Goal: Obtain resource: Download file/media

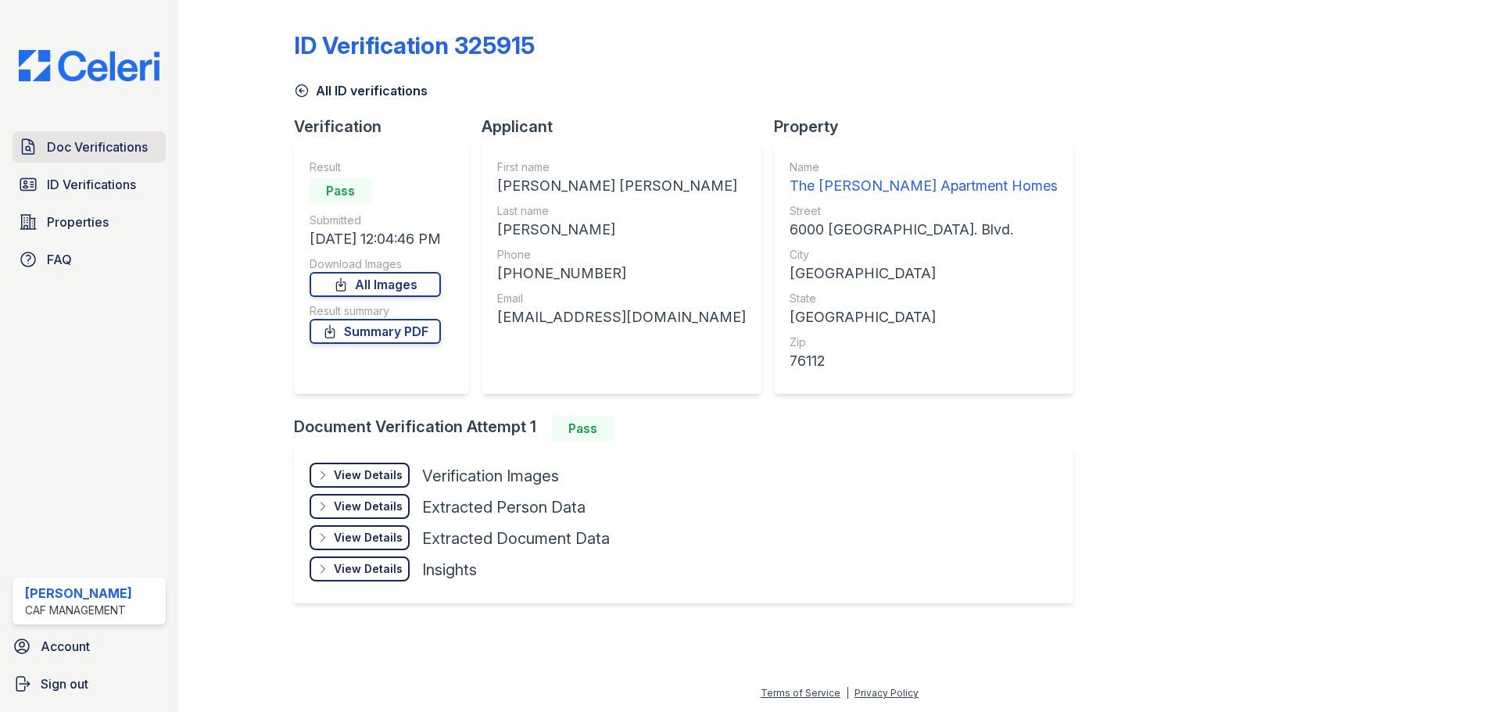
click at [124, 152] on span "Doc Verifications" at bounding box center [97, 147] width 101 height 19
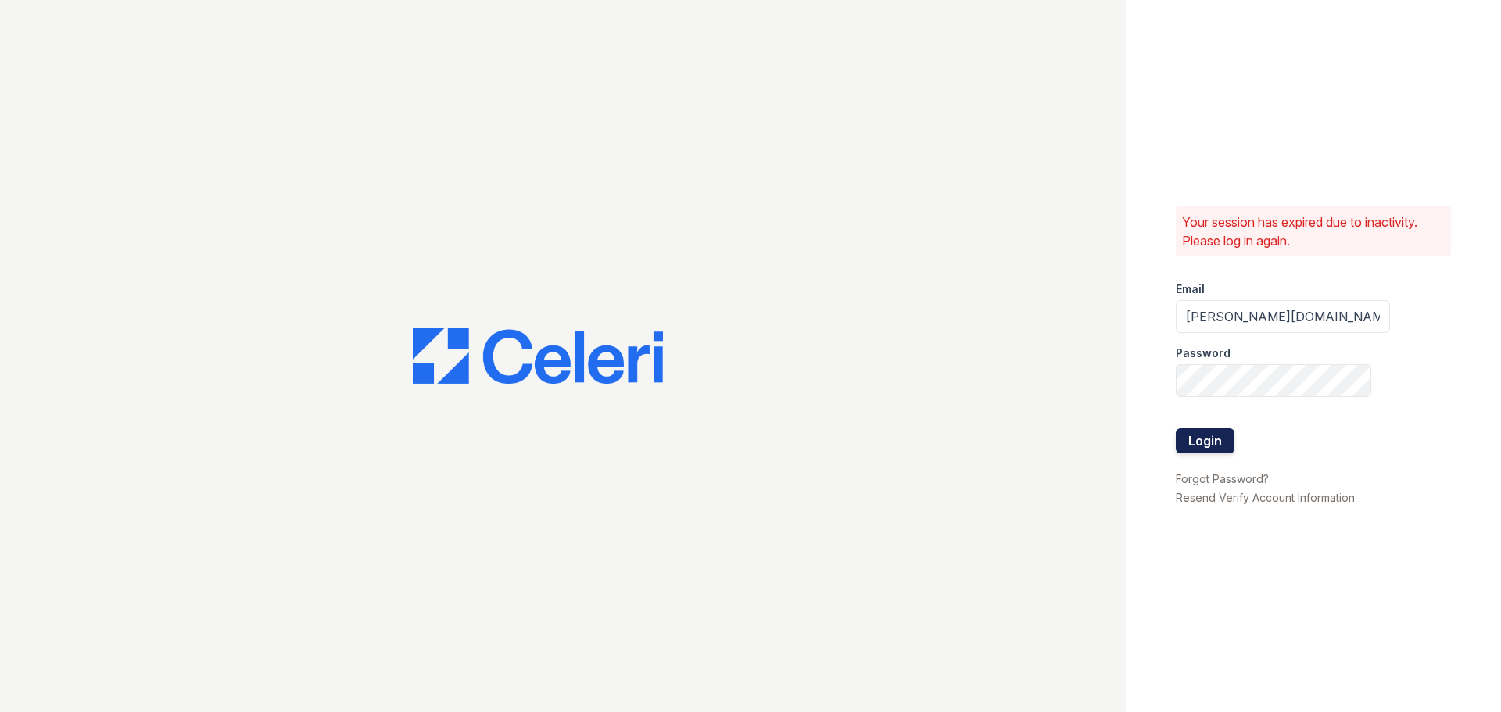
click at [1209, 436] on button "Login" at bounding box center [1205, 440] width 59 height 25
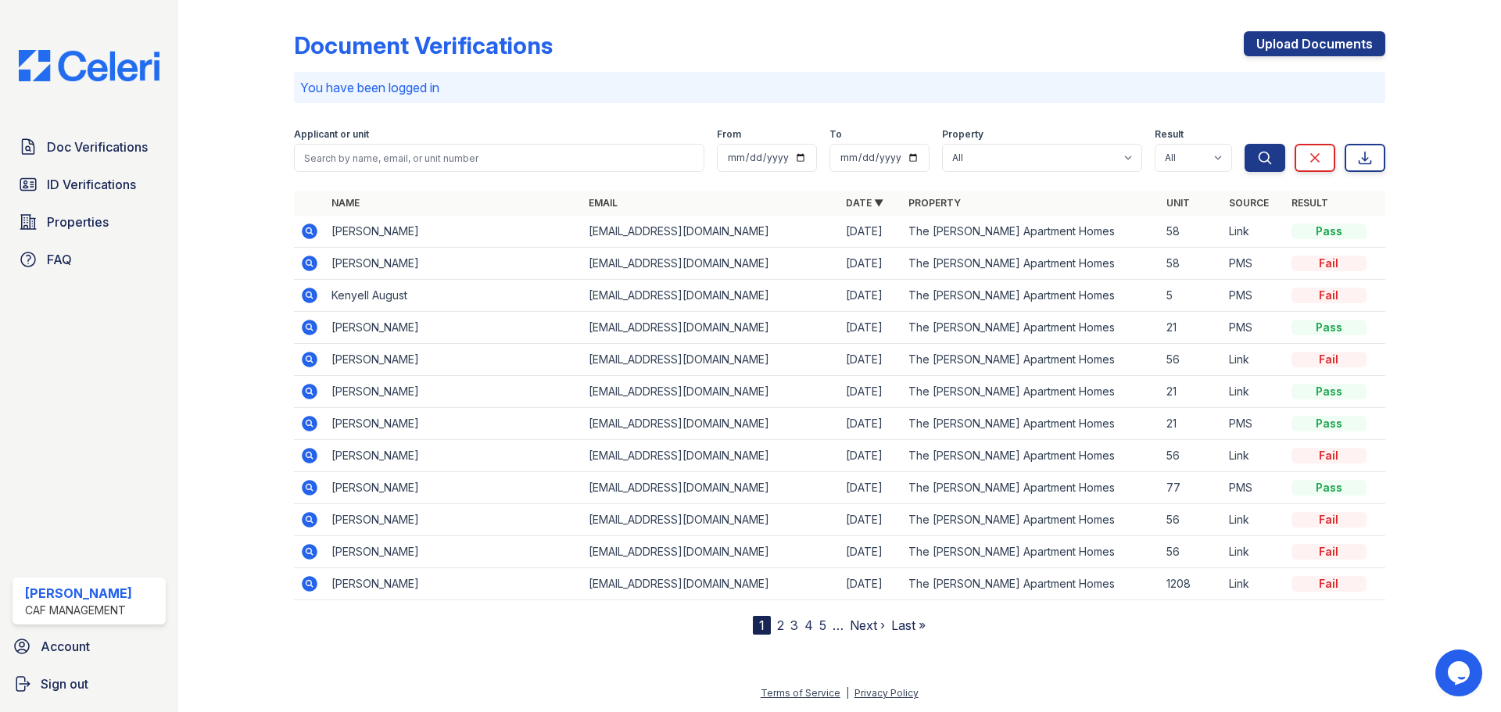
click at [305, 517] on icon at bounding box center [310, 520] width 16 height 16
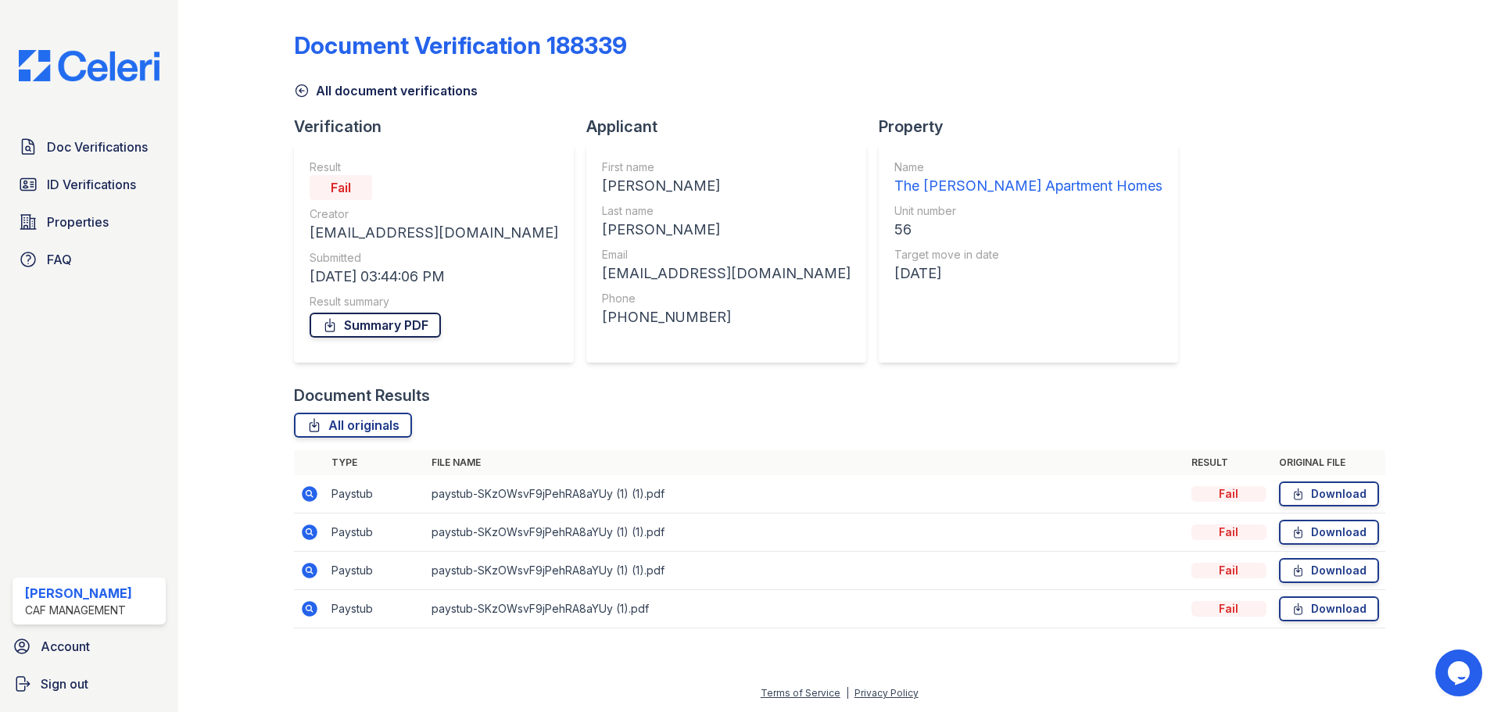
click at [368, 327] on link "Summary PDF" at bounding box center [375, 325] width 131 height 25
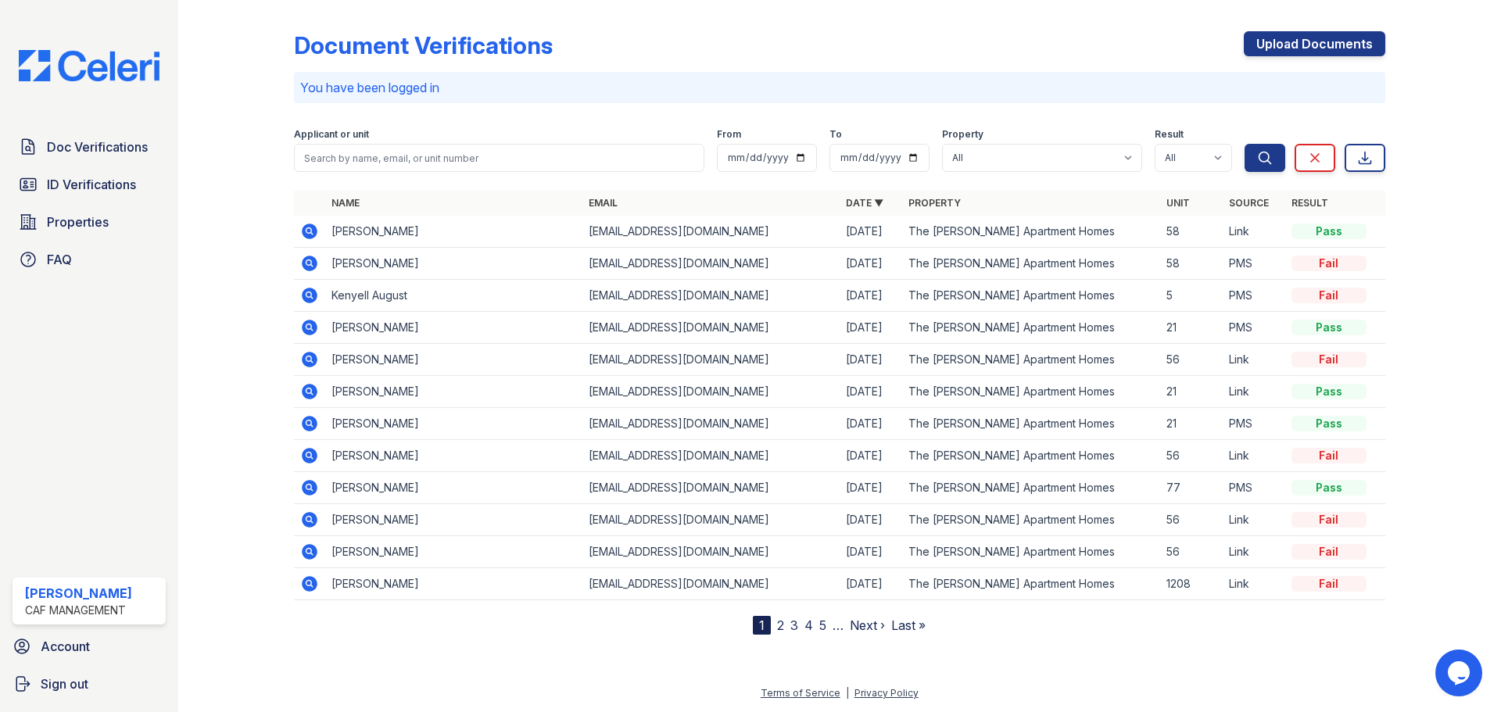
click at [311, 518] on icon at bounding box center [309, 519] width 19 height 19
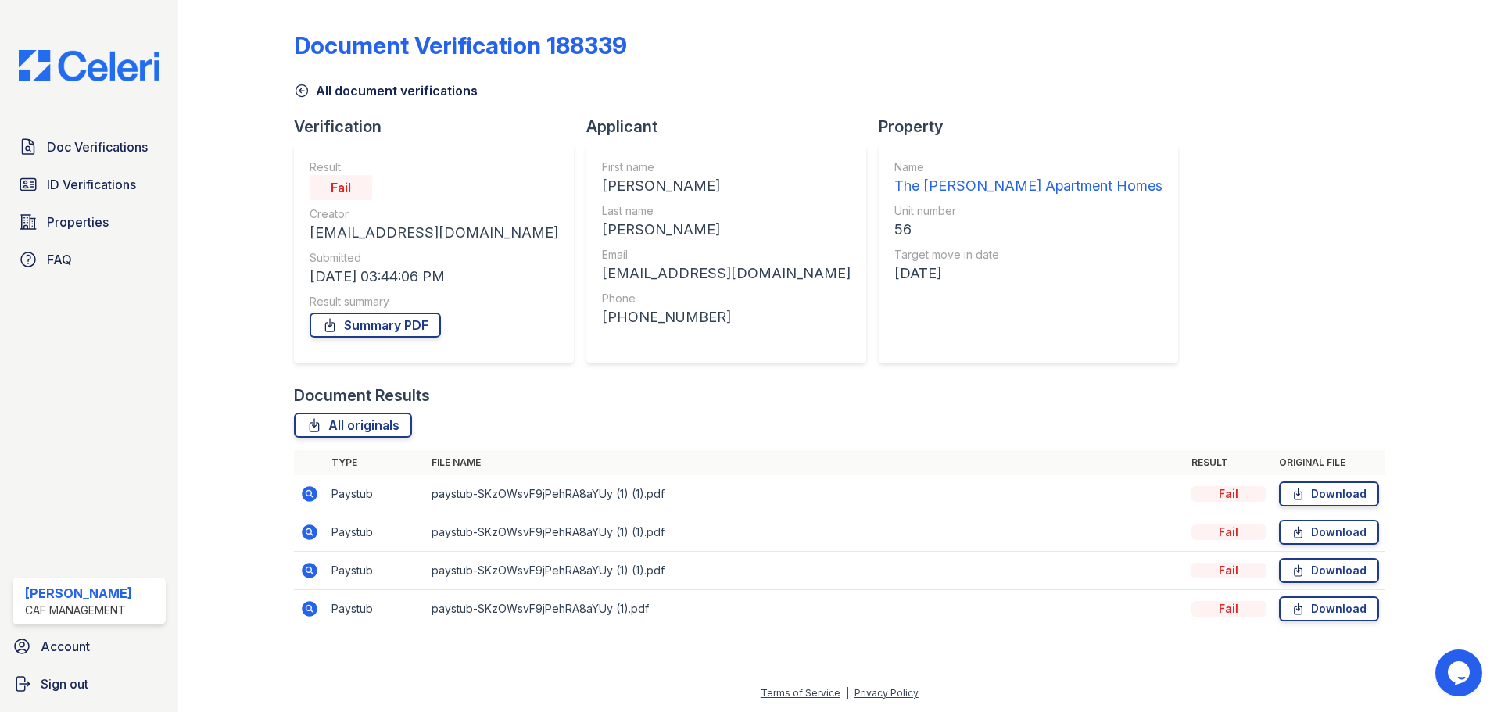
click at [305, 531] on icon at bounding box center [310, 533] width 16 height 16
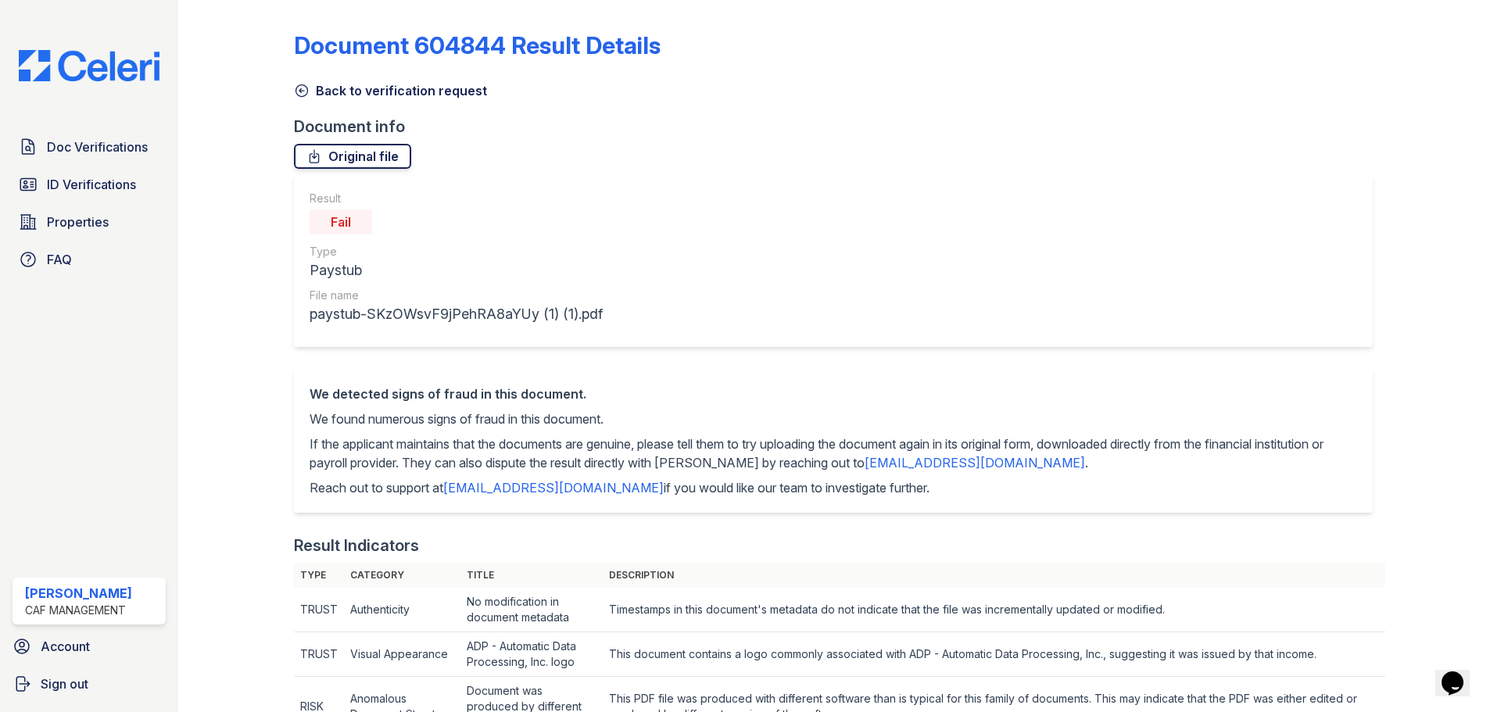
click at [386, 156] on link "Original file" at bounding box center [352, 156] width 117 height 25
